Goal: Find contact information: Find contact information

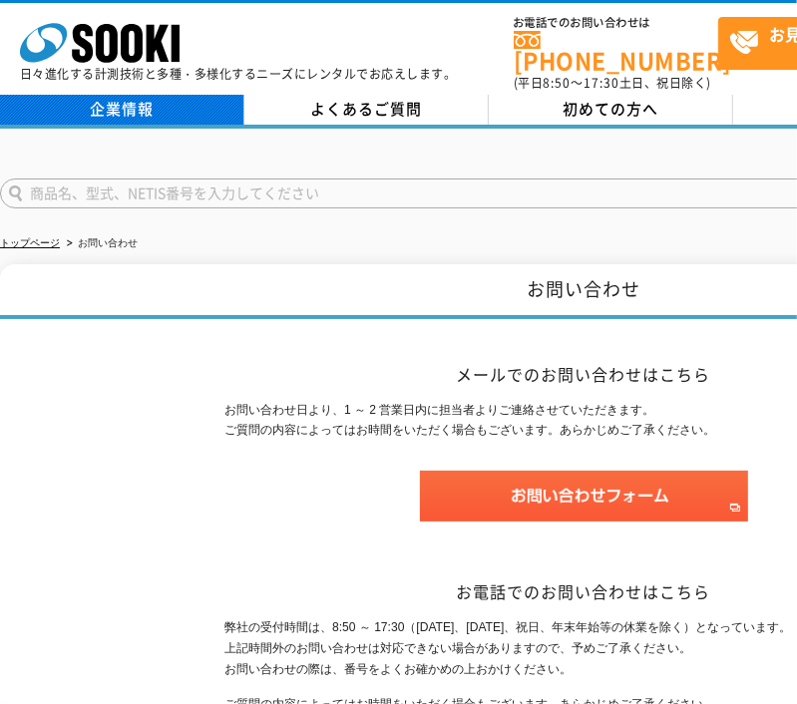
click at [155, 97] on link "企業情報" at bounding box center [122, 110] width 244 height 30
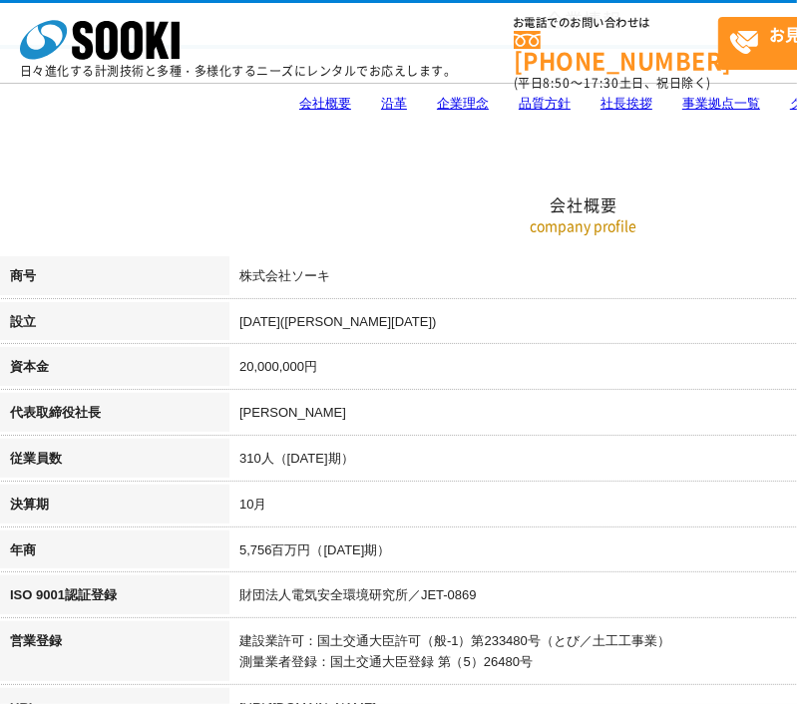
scroll to position [199, 0]
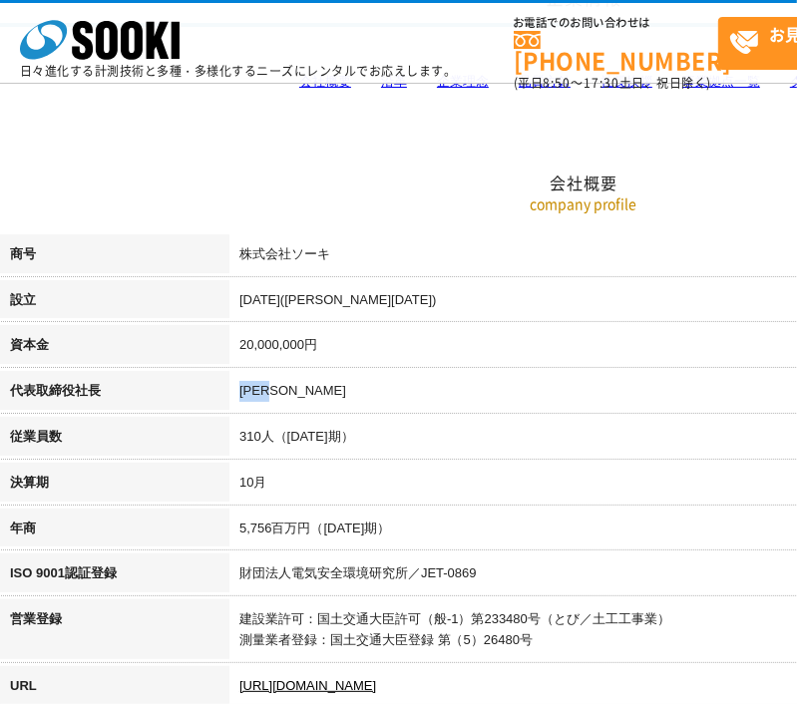
drag, startPoint x: 268, startPoint y: 395, endPoint x: 238, endPoint y: 397, distance: 30.0
click at [238, 397] on td "梶原 英登" at bounding box center [697, 394] width 937 height 46
drag, startPoint x: 312, startPoint y: 391, endPoint x: 244, endPoint y: 391, distance: 67.8
click at [244, 391] on td "梶原 英登" at bounding box center [697, 394] width 937 height 46
copy td "梶原 英登"
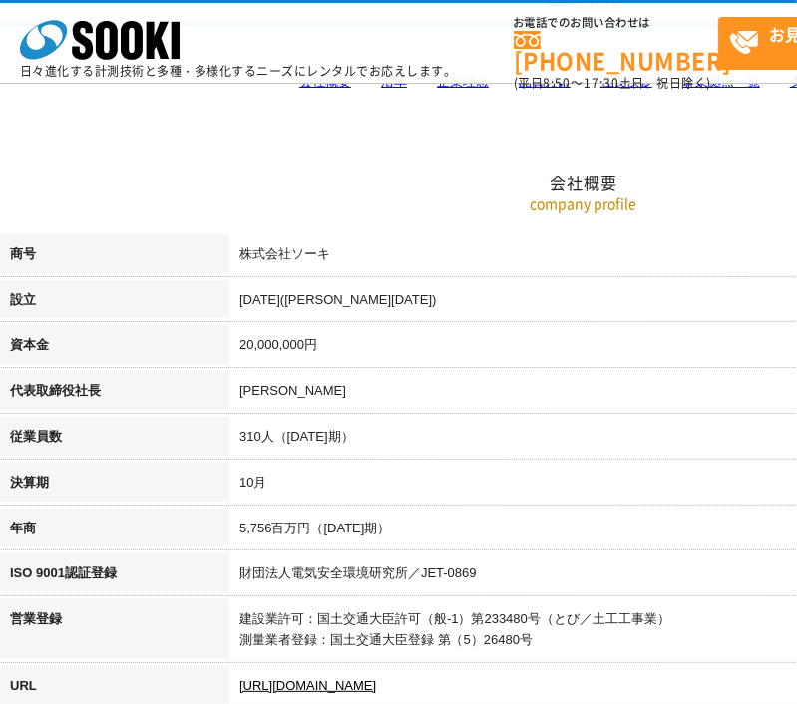
click at [496, 419] on td "310人（2024年10月期）" at bounding box center [697, 440] width 937 height 46
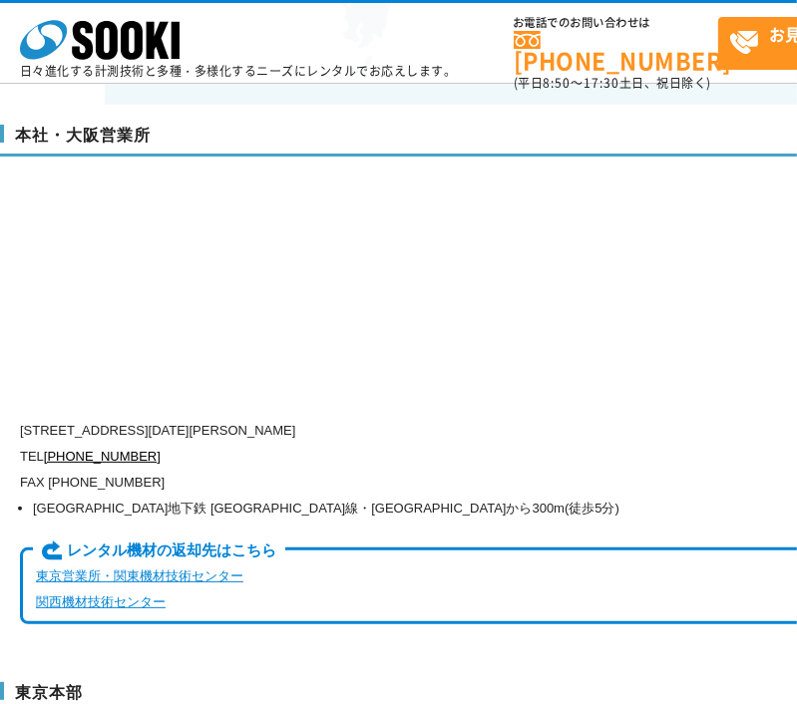
scroll to position [4787, 0]
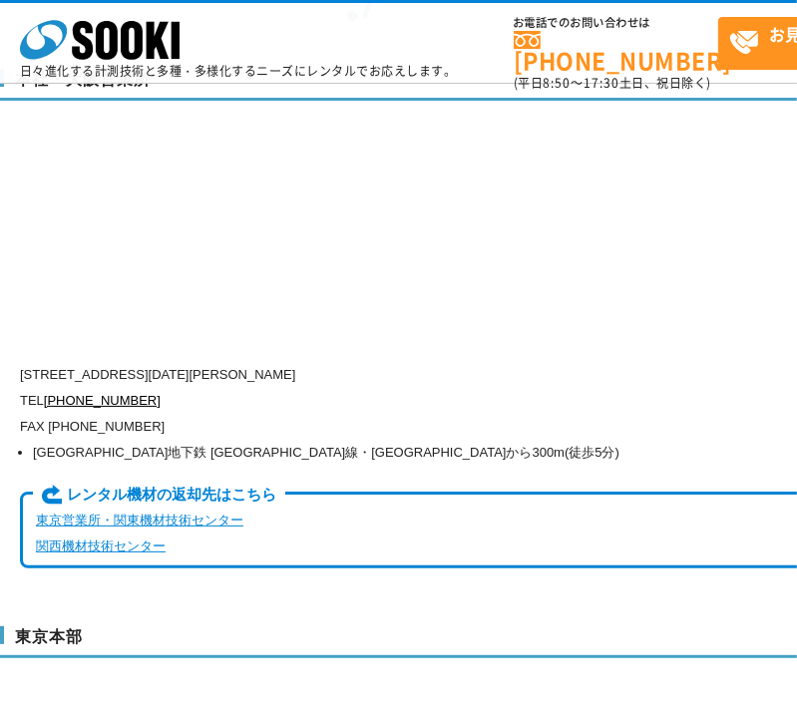
drag, startPoint x: 107, startPoint y: 350, endPoint x: 417, endPoint y: 358, distance: 310.3
click at [417, 362] on p "〒550-0005 大阪府大阪市西区西本町1-15-10 辰野西本町ビル13階" at bounding box center [498, 375] width 957 height 26
copy p "大阪府大阪市西区西本町1-15-10 辰野西本町ビル13階"
drag, startPoint x: 144, startPoint y: 382, endPoint x: 49, endPoint y: 390, distance: 95.1
click at [49, 390] on p "TEL 0120-856-990" at bounding box center [498, 401] width 957 height 26
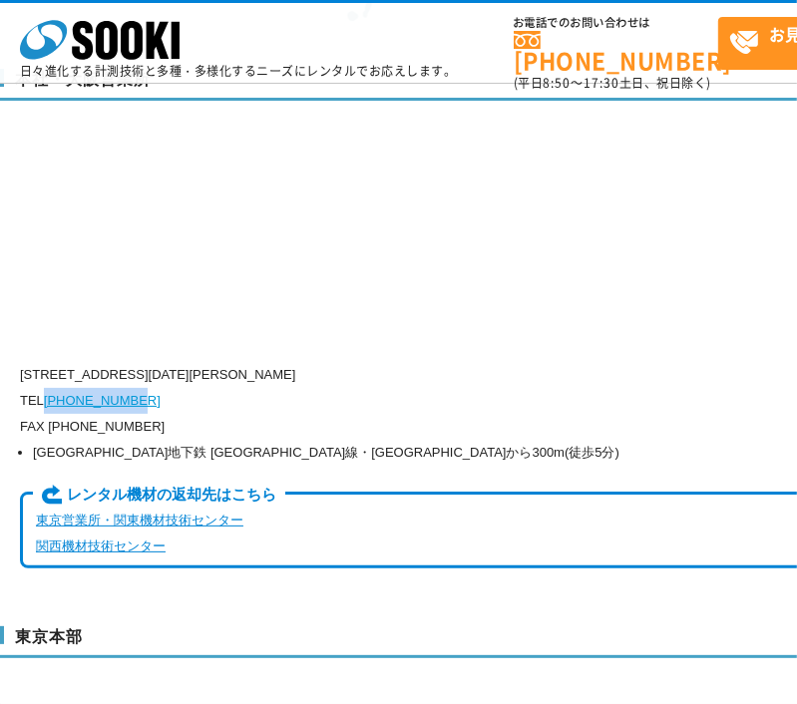
copy link "[PHONE_NUMBER]"
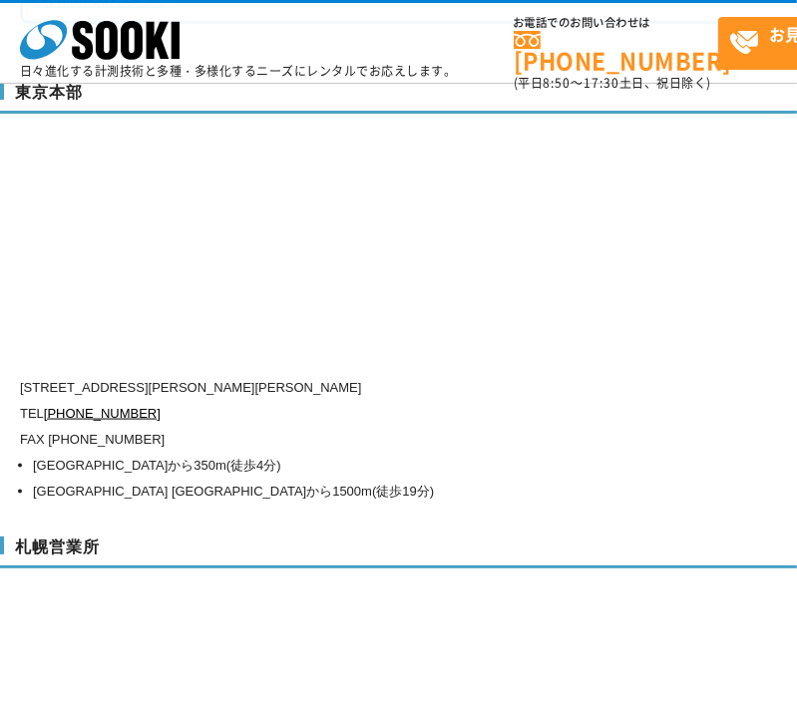
scroll to position [5385, 0]
